Goal: Information Seeking & Learning: Find specific fact

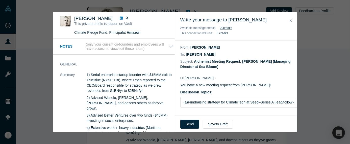
scroll to position [164, 0]
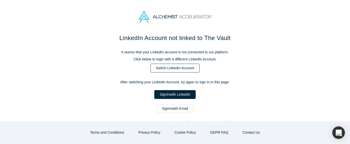
scroll to position [5, 0]
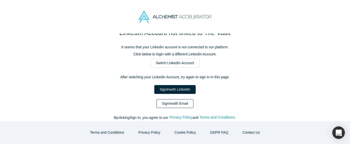
click at [173, 104] on link "Sign In with Email" at bounding box center [175, 104] width 37 height 9
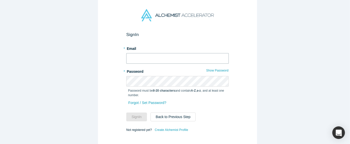
click at [167, 57] on input "text" at bounding box center [177, 58] width 103 height 11
type input "ｔ"
type input "t.tomokazu@sea-bloom.com"
click at [133, 115] on button "Sign In" at bounding box center [136, 117] width 21 height 9
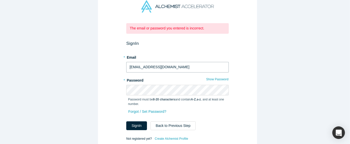
click at [147, 65] on input "t.tomokazu@sea-bloom.com" at bounding box center [177, 67] width 103 height 11
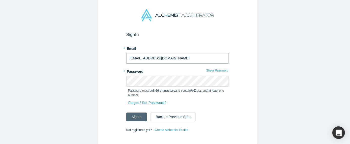
type input "t.toyoumi@sea-bloom.com"
click at [134, 117] on button "Sign In" at bounding box center [136, 117] width 21 height 9
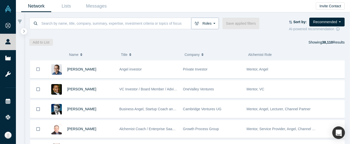
click at [212, 24] on button "Roles" at bounding box center [205, 24] width 28 height 12
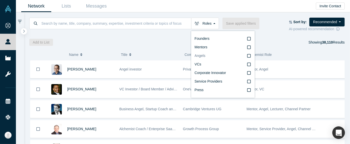
click at [248, 56] on icon at bounding box center [249, 56] width 4 height 4
click at [0, 0] on input "Angels" at bounding box center [0, 0] width 0 height 0
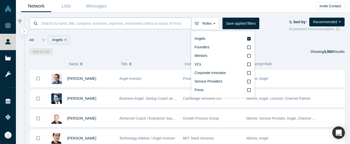
click at [102, 27] on input at bounding box center [116, 23] width 150 height 12
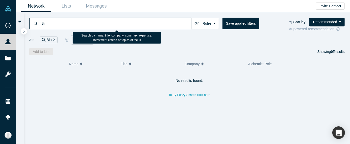
type input "B"
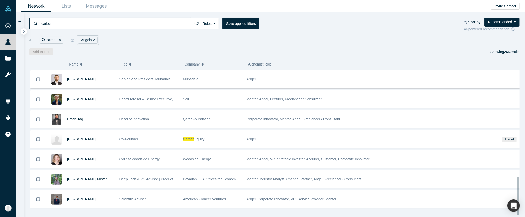
scroll to position [394, 0]
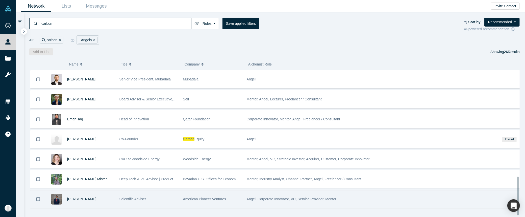
type input "carbon"
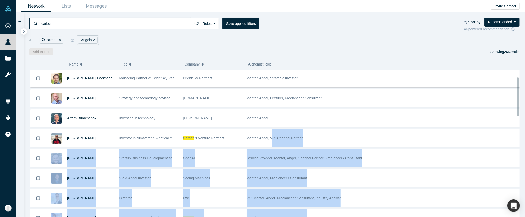
scroll to position [0, 0]
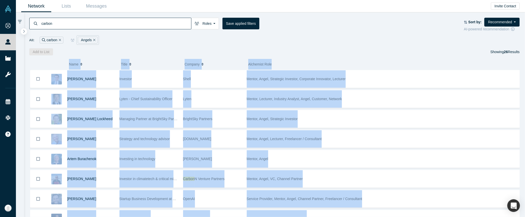
drag, startPoint x: 354, startPoint y: 190, endPoint x: 62, endPoint y: 62, distance: 318.8
click at [62, 62] on div "( 0 ) Name Title Company Alchemist Role Vikas Gupta Investor Shell Mentor, Ange…" at bounding box center [274, 135] width 501 height 161
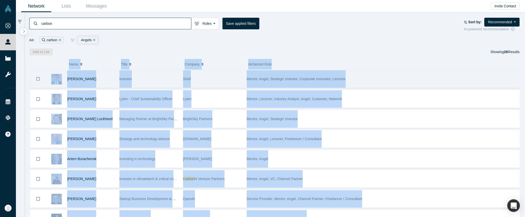
copy div "Name Title Company Alchemist Role Vikas Gupta Investor Shell Mentor, Angel, Str…"
